Goal: Task Accomplishment & Management: Complete application form

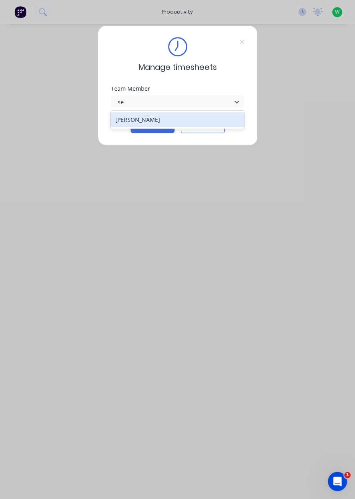
click at [174, 121] on div "[PERSON_NAME]" at bounding box center [178, 119] width 134 height 15
type input "se"
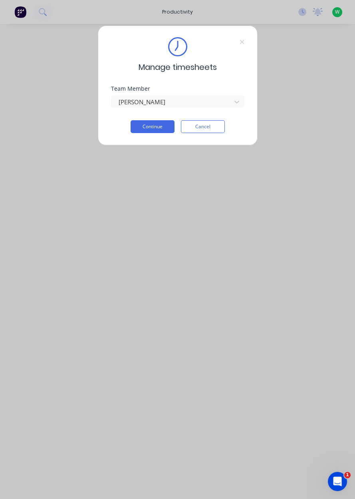
click at [150, 124] on button "Continue" at bounding box center [153, 126] width 44 height 13
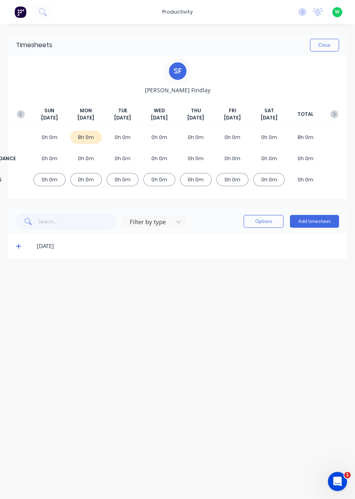
click at [312, 209] on div "Filter by type Options Add timesheet" at bounding box center [177, 222] width 339 height 26
click at [322, 219] on button "Add timesheet" at bounding box center [314, 221] width 49 height 13
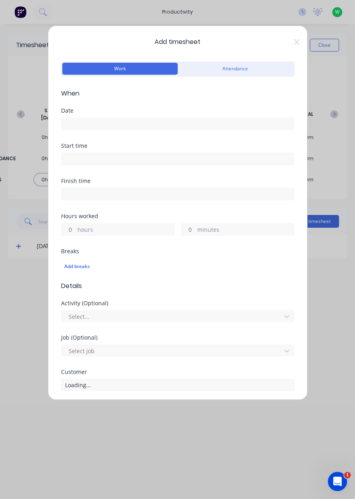
click at [139, 126] on input at bounding box center [178, 124] width 233 height 12
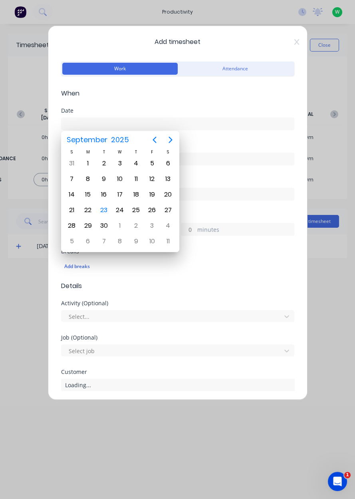
click at [105, 207] on div "23" at bounding box center [104, 210] width 12 height 12
type input "[DATE]"
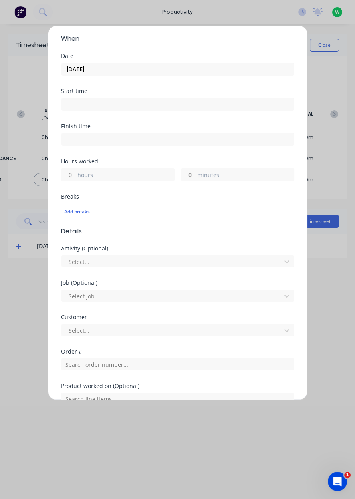
scroll to position [55, 0]
click at [115, 171] on label "hours" at bounding box center [126, 176] width 97 height 10
click at [76, 170] on input "hours" at bounding box center [69, 175] width 14 height 12
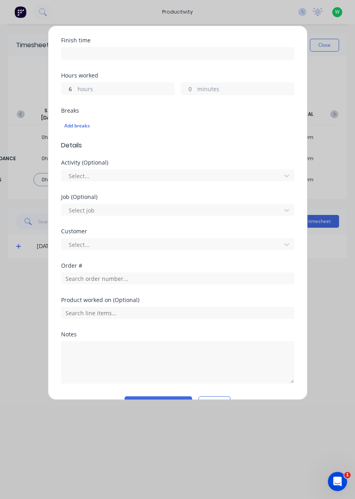
scroll to position [160, 0]
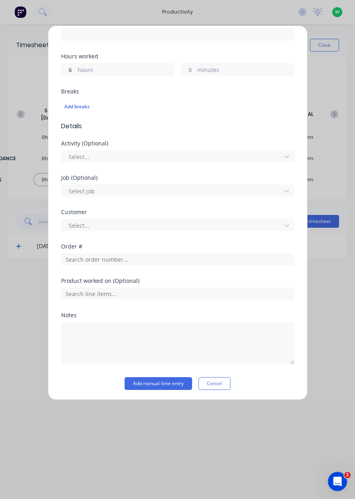
type input "6"
click at [131, 260] on input "text" at bounding box center [177, 259] width 233 height 12
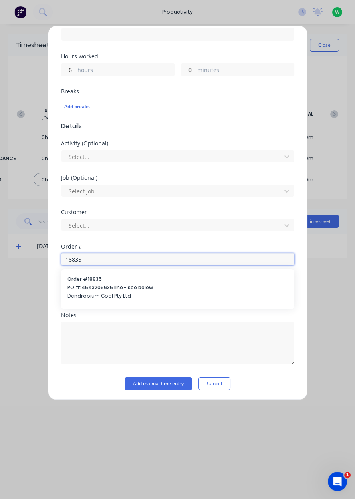
type input "18835"
click at [136, 290] on span "PO #: 4543205635 line - see below" at bounding box center [178, 287] width 221 height 7
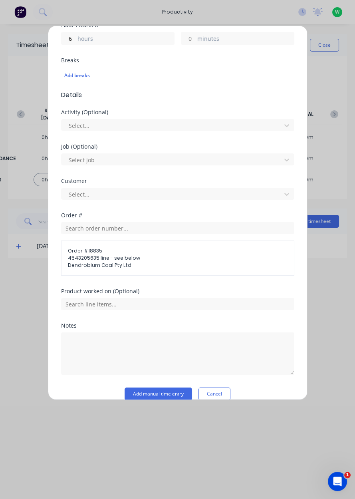
scroll to position [201, 0]
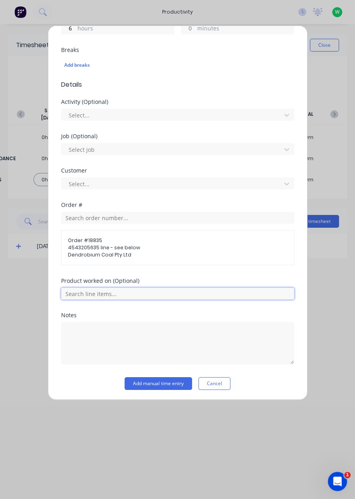
click at [178, 293] on input "text" at bounding box center [177, 294] width 233 height 12
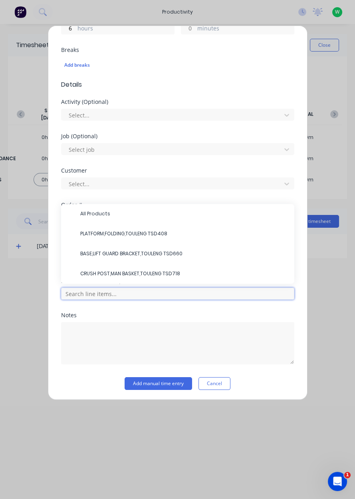
scroll to position [174, 0]
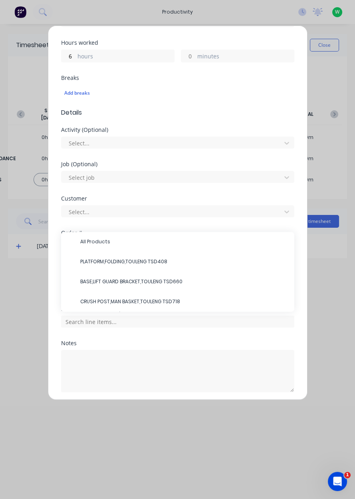
click at [151, 300] on span "CRUSH POST,MAN BASKET,TOULENG TSD718" at bounding box center [184, 301] width 208 height 7
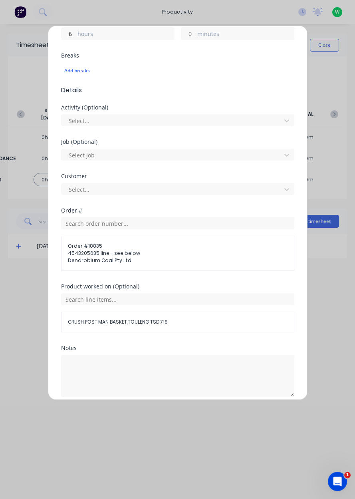
scroll to position [201, 0]
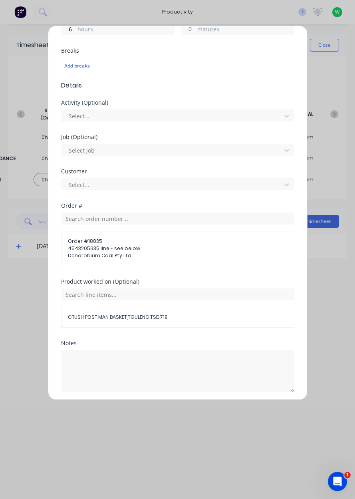
click at [170, 411] on button "Add manual time entry" at bounding box center [159, 411] width 68 height 13
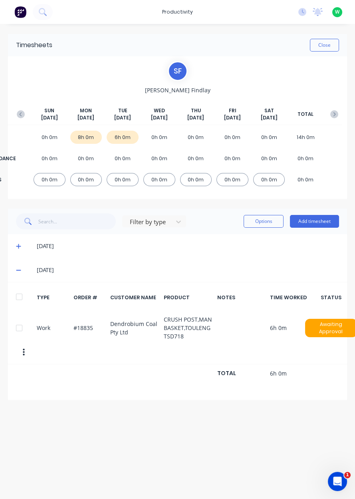
click at [328, 219] on button "Add timesheet" at bounding box center [314, 221] width 49 height 13
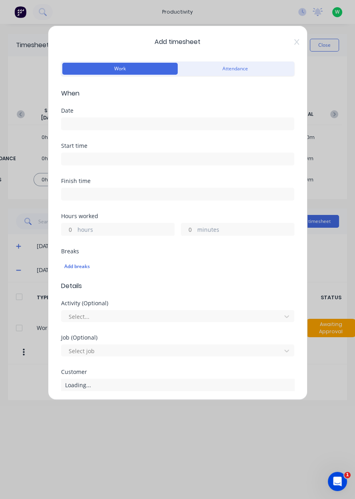
click at [112, 123] on input at bounding box center [178, 124] width 233 height 12
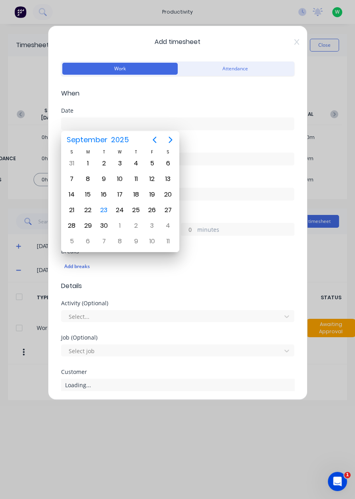
click at [107, 211] on div "23" at bounding box center [104, 210] width 12 height 12
type input "[DATE]"
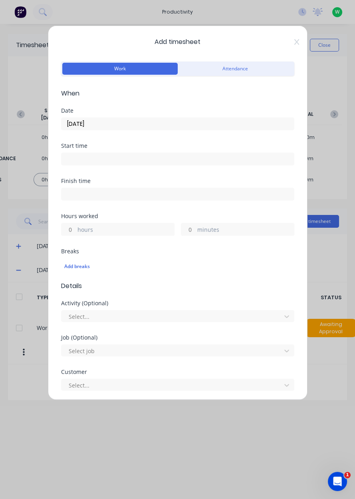
click at [102, 232] on label "hours" at bounding box center [126, 230] width 97 height 10
click at [76, 232] on input "hours" at bounding box center [69, 229] width 14 height 12
type input "2"
click at [171, 286] on span "Details" at bounding box center [177, 286] width 233 height 10
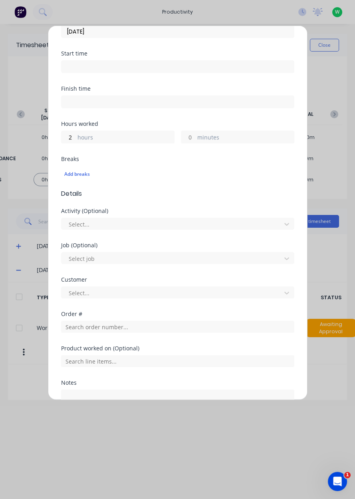
scroll to position [92, 0]
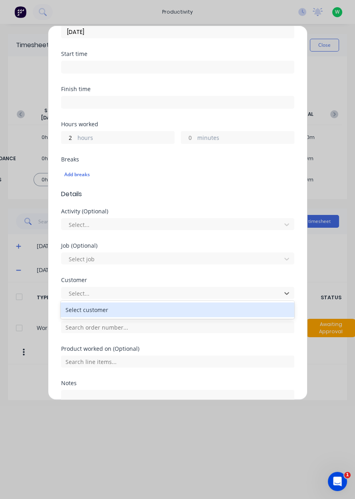
click at [185, 280] on div "Customer" at bounding box center [177, 280] width 233 height 6
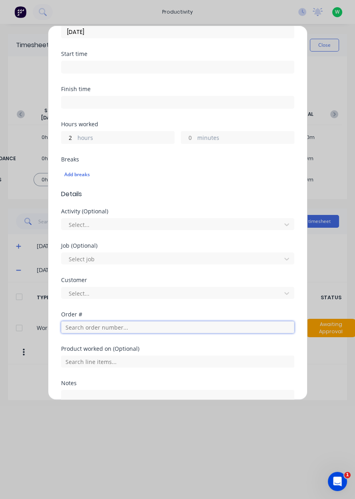
click at [168, 323] on input "text" at bounding box center [177, 327] width 233 height 12
type input "18932"
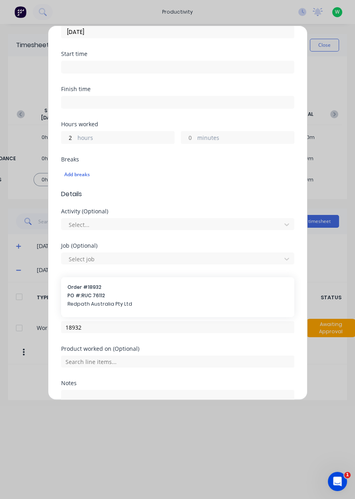
click at [132, 294] on span "PO #: RUC 76112" at bounding box center [178, 295] width 221 height 7
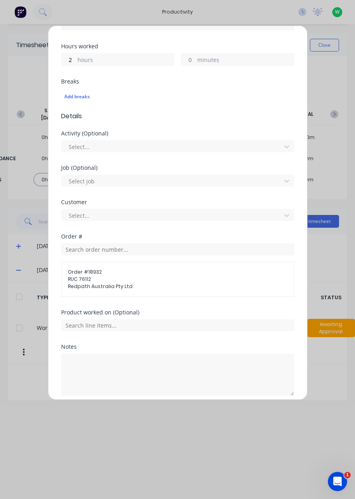
scroll to position [174, 0]
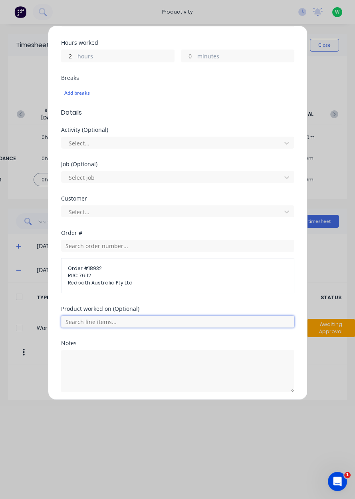
click at [177, 320] on input "text" at bounding box center [177, 322] width 233 height 12
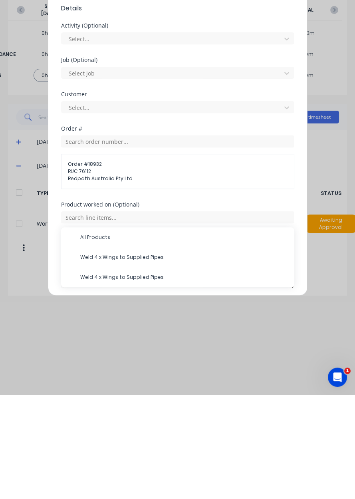
click at [105, 341] on span "All Products" at bounding box center [184, 341] width 208 height 7
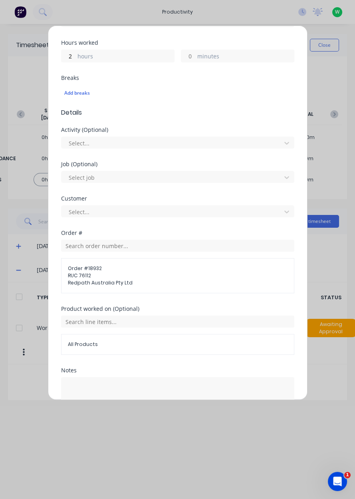
scroll to position [201, 0]
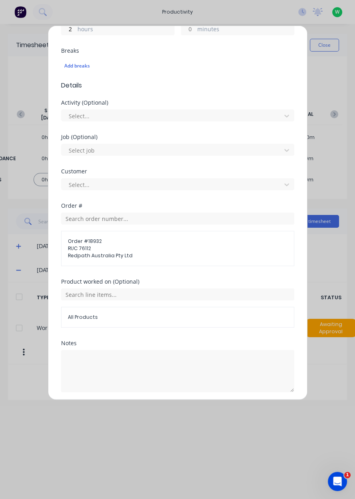
click at [166, 408] on button "Add manual time entry" at bounding box center [159, 411] width 68 height 13
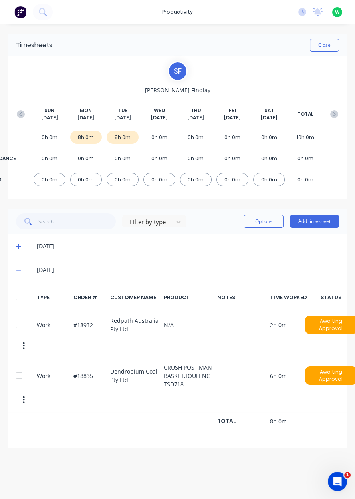
click at [327, 43] on button "Close" at bounding box center [324, 45] width 29 height 13
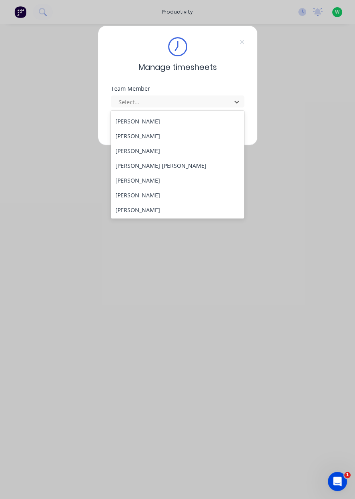
scroll to position [102, 0]
click at [129, 182] on div "[PERSON_NAME]" at bounding box center [178, 180] width 134 height 15
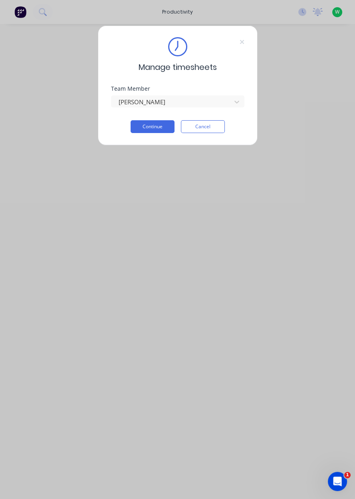
click at [148, 128] on button "Continue" at bounding box center [153, 126] width 44 height 13
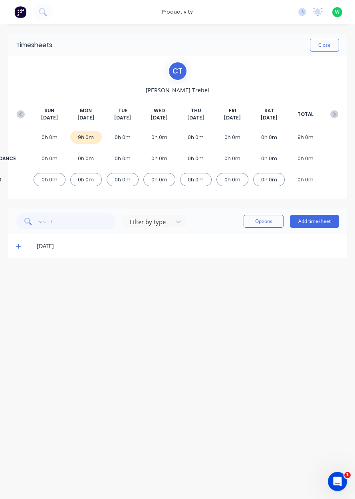
click at [314, 219] on button "Add timesheet" at bounding box center [314, 221] width 49 height 13
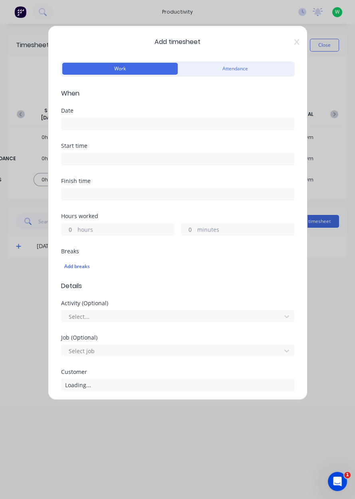
click at [89, 124] on input at bounding box center [178, 124] width 233 height 12
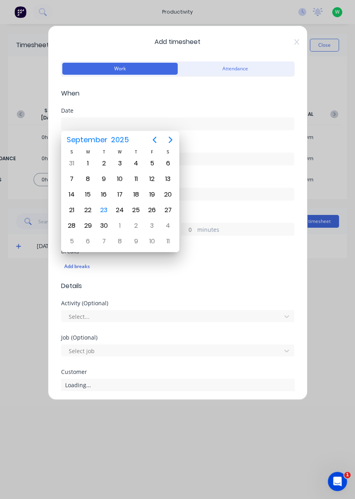
click at [108, 210] on div "23" at bounding box center [104, 210] width 12 height 12
type input "[DATE]"
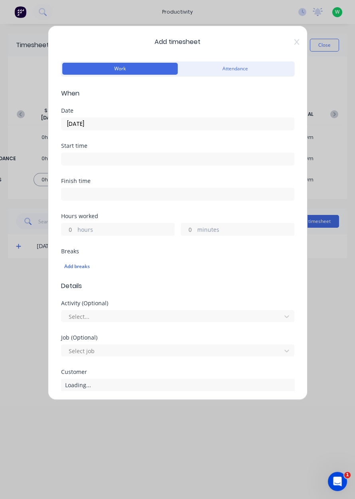
click at [93, 227] on label "hours" at bounding box center [126, 230] width 97 height 10
click at [76, 227] on input "hours" at bounding box center [69, 229] width 14 height 12
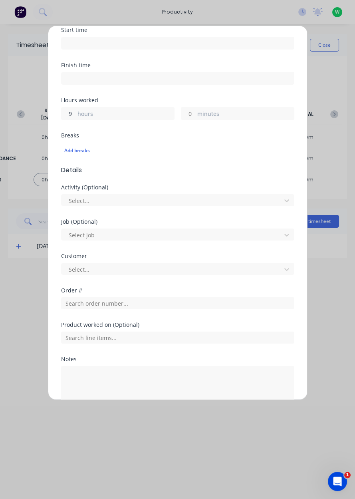
scroll to position [130, 0]
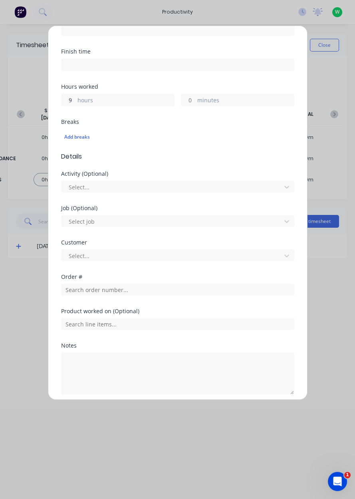
type input "9"
click at [89, 290] on input "text" at bounding box center [177, 290] width 233 height 12
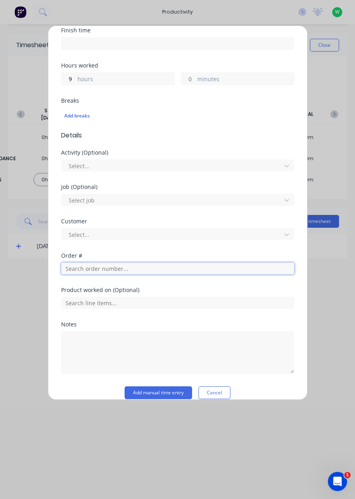
scroll to position [160, 0]
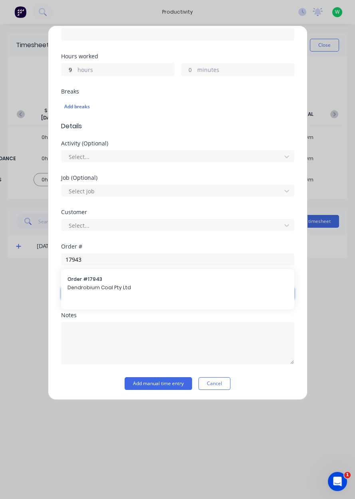
click at [84, 288] on input "text" at bounding box center [177, 294] width 233 height 12
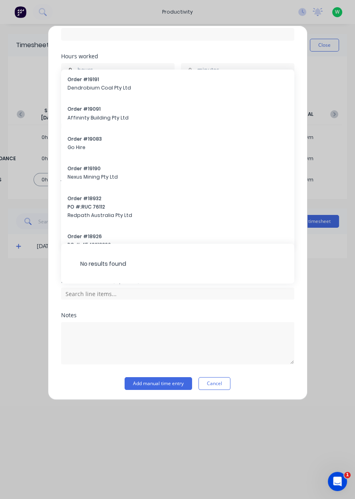
click at [142, 262] on div "No results found" at bounding box center [177, 264] width 233 height 40
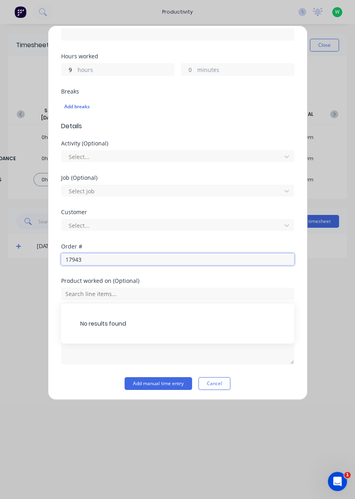
click at [95, 260] on input "17943" at bounding box center [177, 259] width 233 height 12
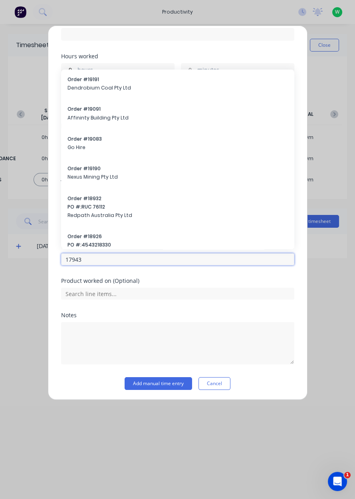
click at [98, 261] on input "17943" at bounding box center [177, 259] width 233 height 12
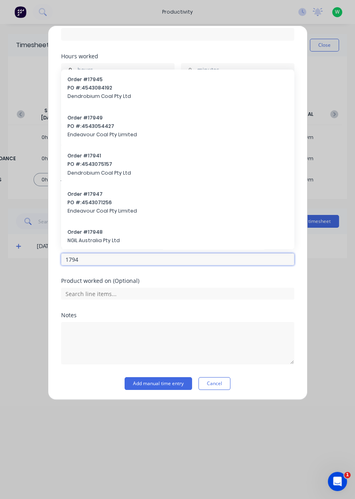
type input "17943"
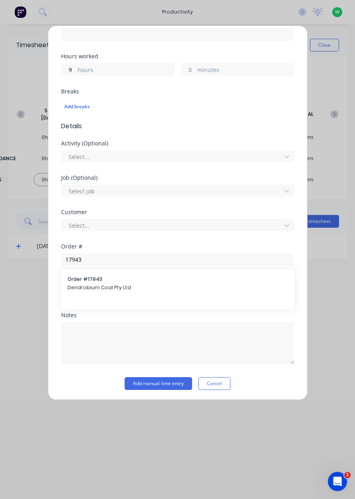
click at [94, 284] on span "Dendrobium Coal Pty Ltd" at bounding box center [178, 287] width 221 height 7
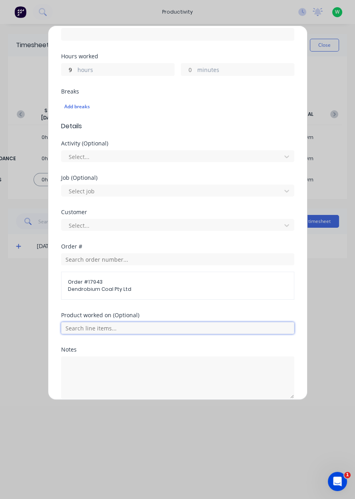
click at [102, 325] on input "text" at bounding box center [177, 328] width 233 height 12
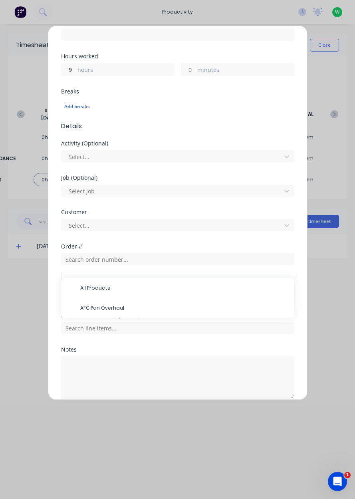
click at [100, 308] on span "AFC Pan Overhaul" at bounding box center [184, 308] width 208 height 7
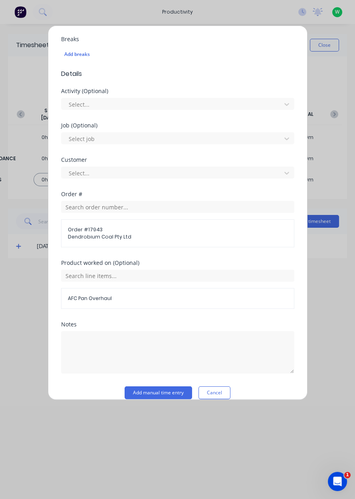
scroll to position [221, 0]
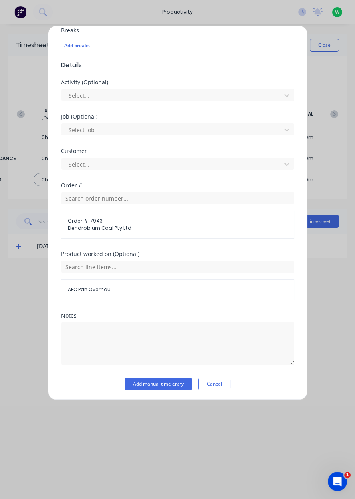
click at [160, 383] on button "Add manual time entry" at bounding box center [159, 384] width 68 height 13
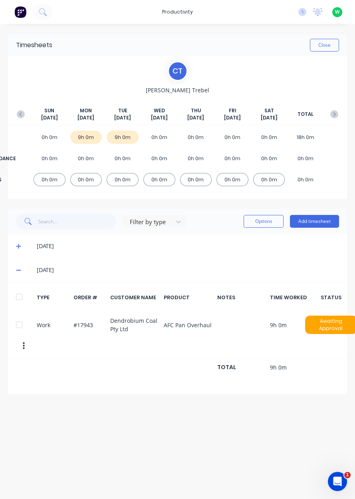
click at [322, 43] on button "Close" at bounding box center [324, 45] width 29 height 13
